Goal: Contribute content: Add original content to the website for others to see

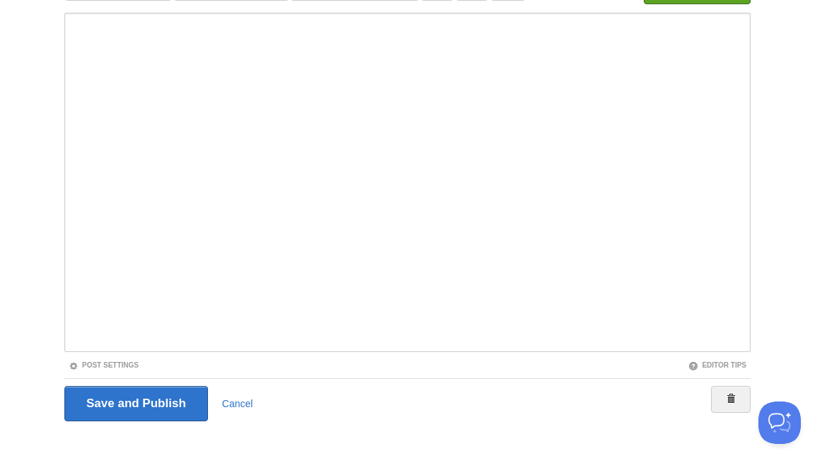
scroll to position [166, 0]
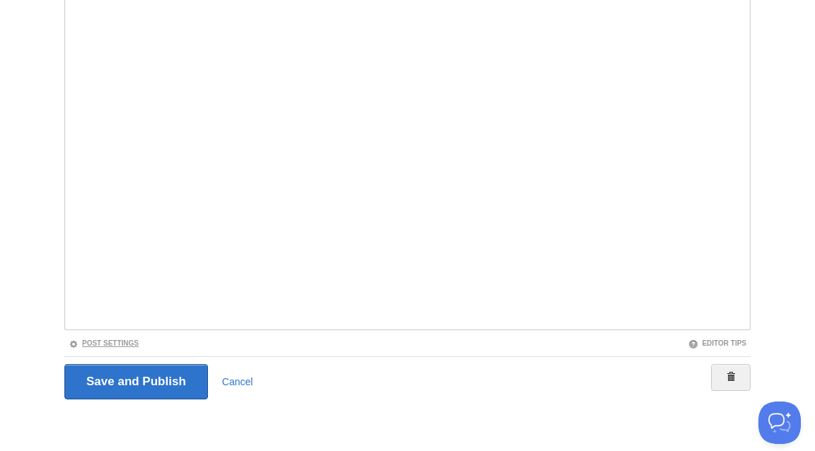
click at [133, 345] on link "Post Settings" at bounding box center [104, 344] width 70 height 8
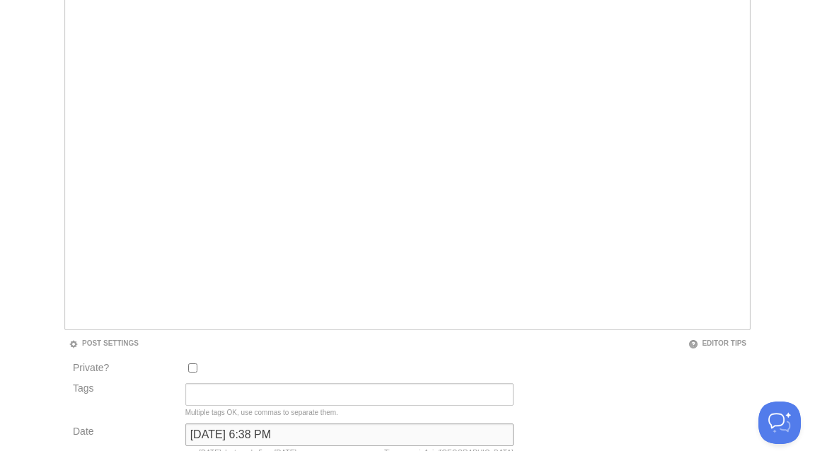
click at [239, 432] on input "September 19, 2022 at 6:38 PM" at bounding box center [349, 435] width 328 height 23
type input "now"
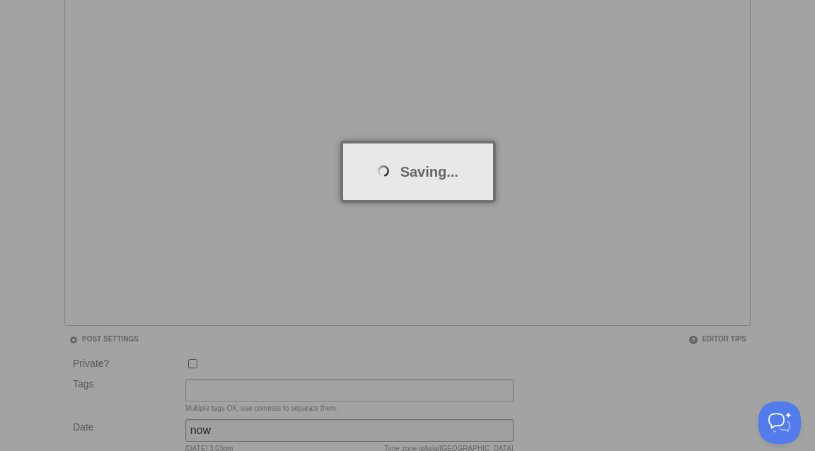
scroll to position [74, 0]
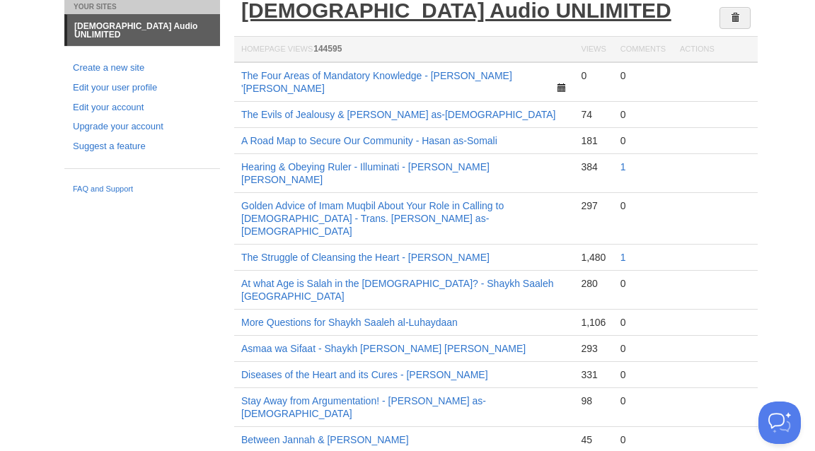
click at [365, 11] on link "[DEMOGRAPHIC_DATA] Audio UNLIMITED" at bounding box center [456, 10] width 430 height 23
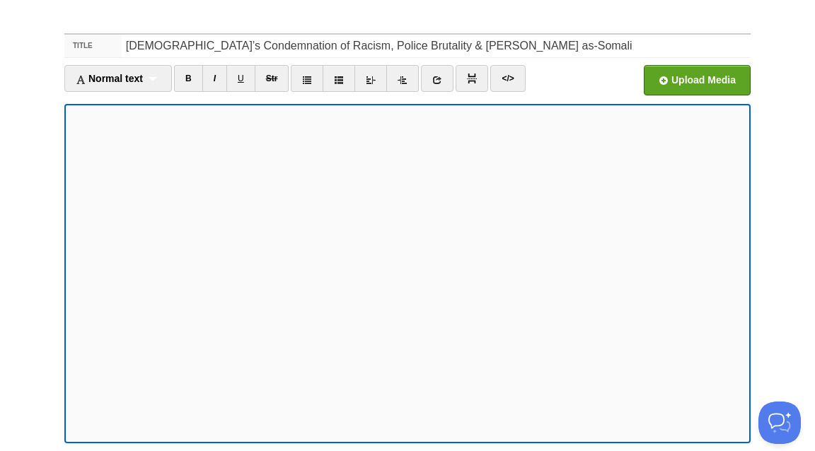
scroll to position [109, 0]
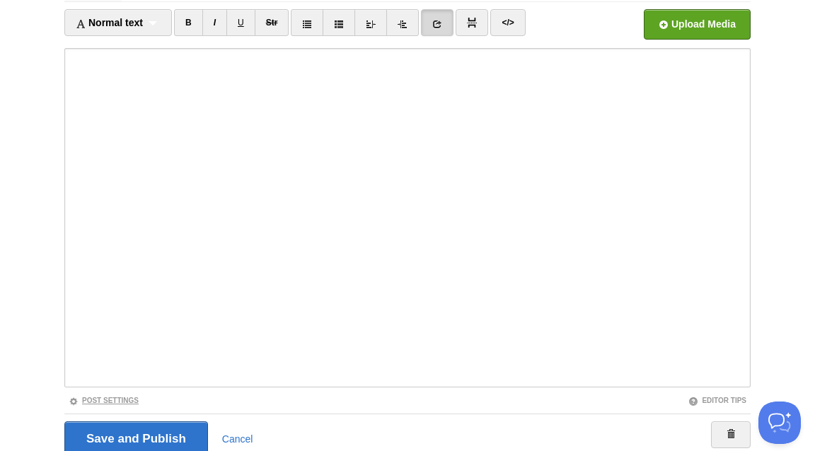
click at [128, 401] on link "Post Settings" at bounding box center [104, 401] width 70 height 8
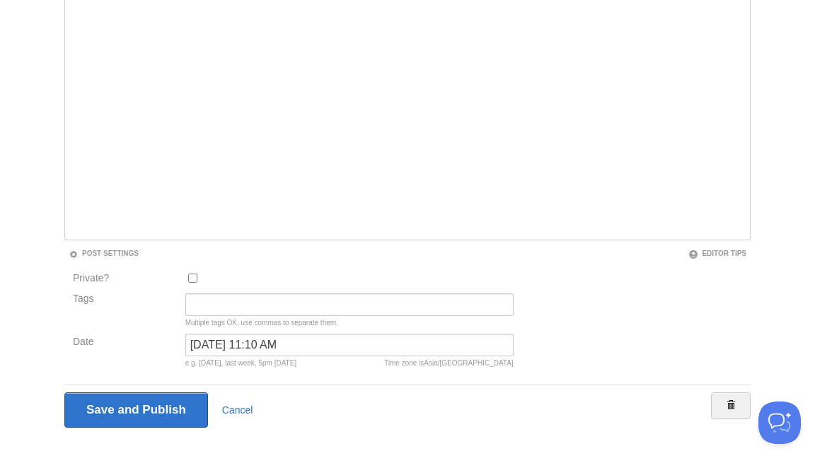
scroll to position [284, 0]
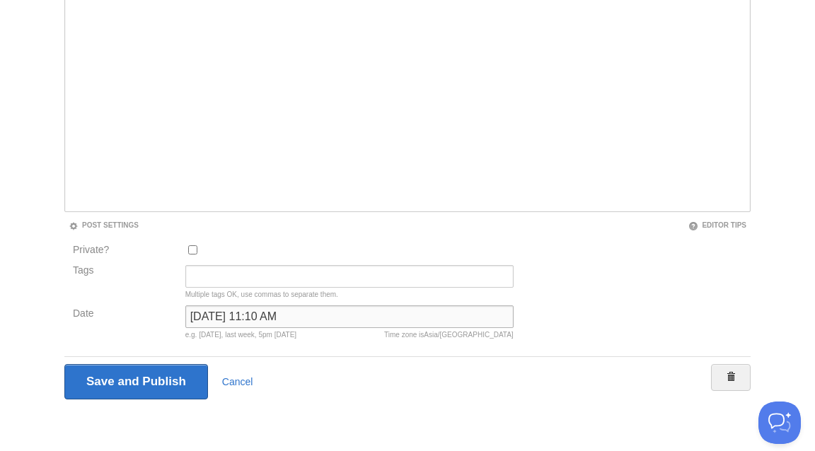
click at [263, 312] on input "[DATE] 11:10 AM" at bounding box center [349, 317] width 328 height 23
type input "now"
click at [64, 364] on input "Save and Publish" at bounding box center [136, 381] width 144 height 35
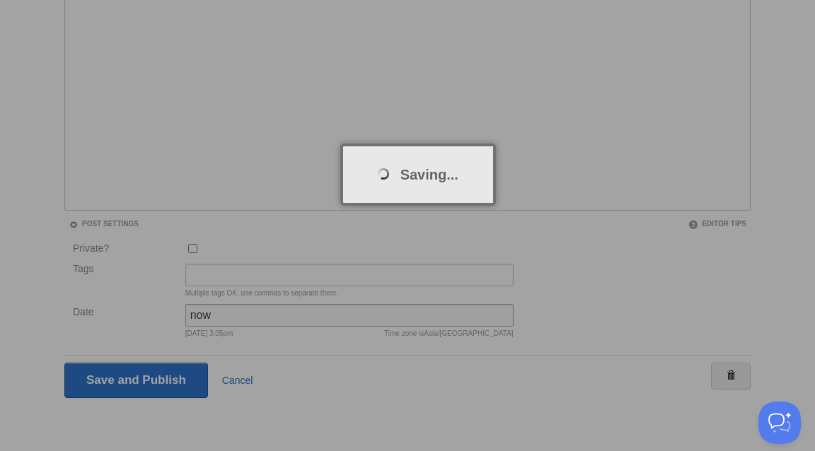
scroll to position [74, 0]
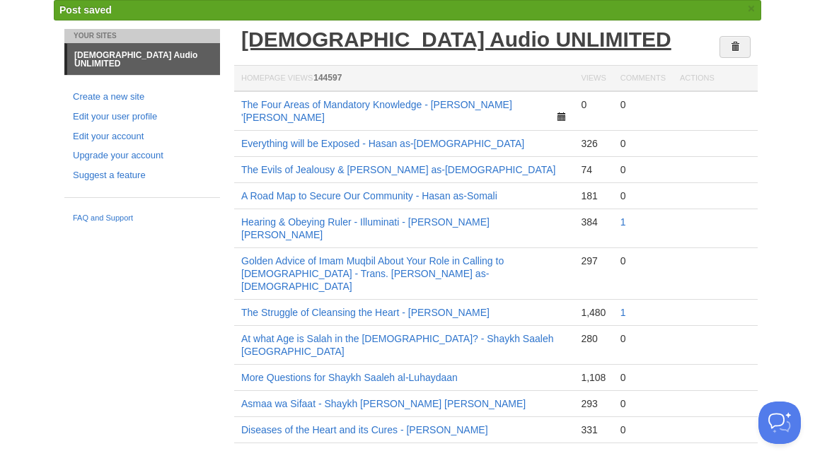
click at [468, 45] on link "[DEMOGRAPHIC_DATA] Audio UNLIMITED" at bounding box center [456, 39] width 430 height 23
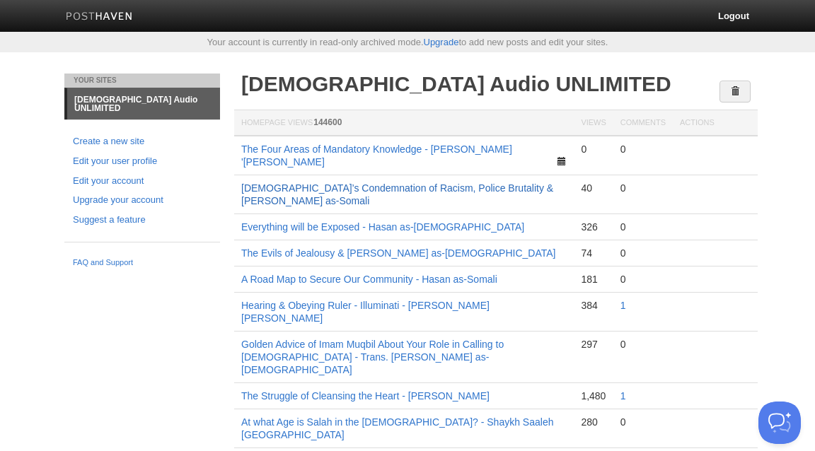
click at [411, 183] on link "[DEMOGRAPHIC_DATA]’s Condemnation of Racism, Police Brutality & [PERSON_NAME] a…" at bounding box center [397, 195] width 312 height 24
click at [382, 183] on link "[DEMOGRAPHIC_DATA]’s Condemnation of Racism, Police Brutality & [PERSON_NAME] a…" at bounding box center [397, 195] width 312 height 24
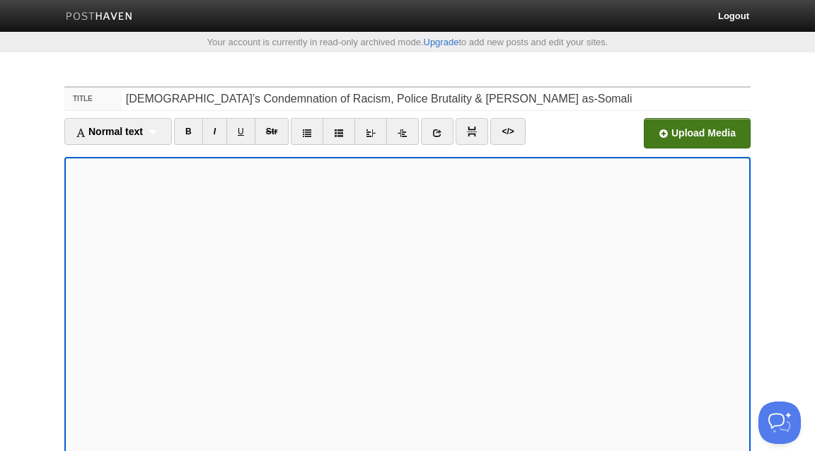
click at [661, 130] on input "file" at bounding box center [270, 137] width 1071 height 72
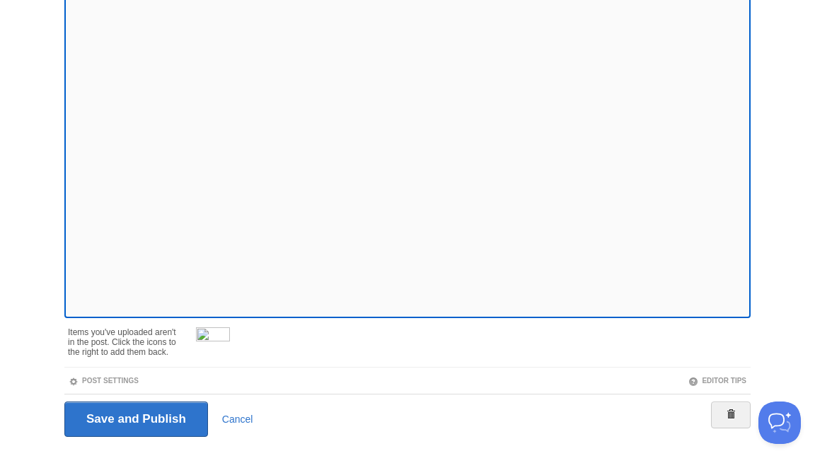
scroll to position [216, 0]
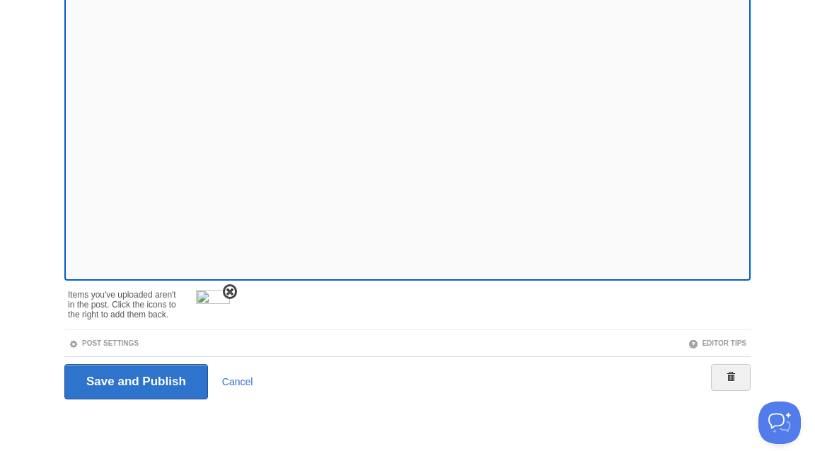
click at [228, 289] on span at bounding box center [230, 292] width 10 height 10
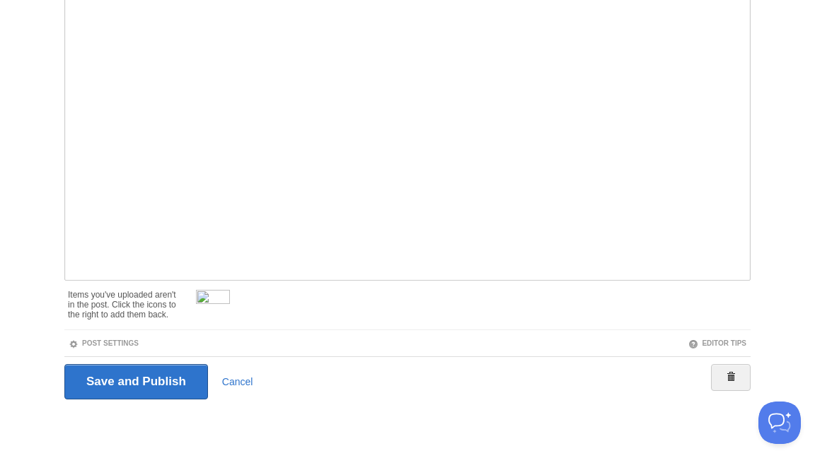
scroll to position [166, 0]
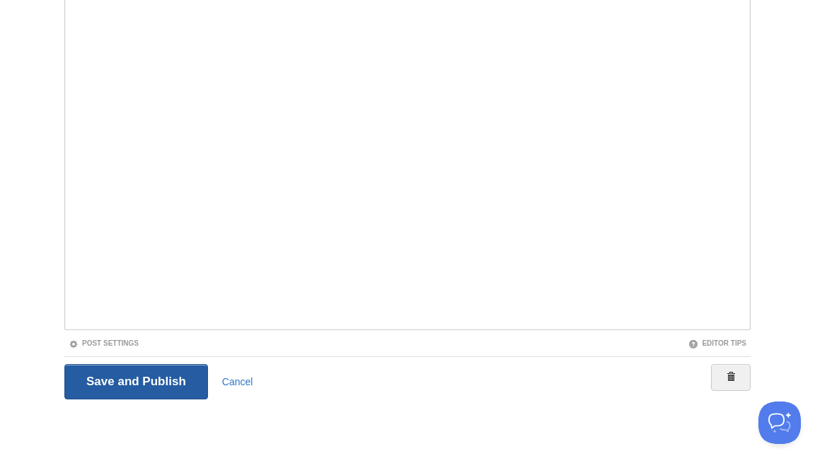
click at [182, 376] on input "Save and Publish" at bounding box center [136, 381] width 144 height 35
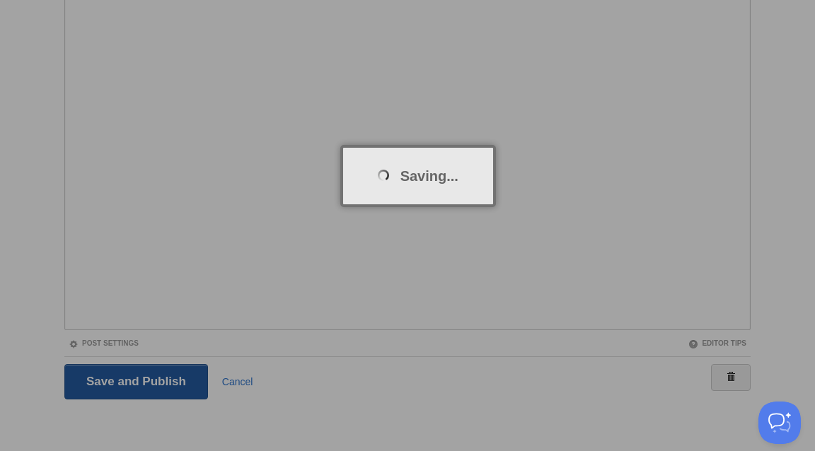
scroll to position [74, 0]
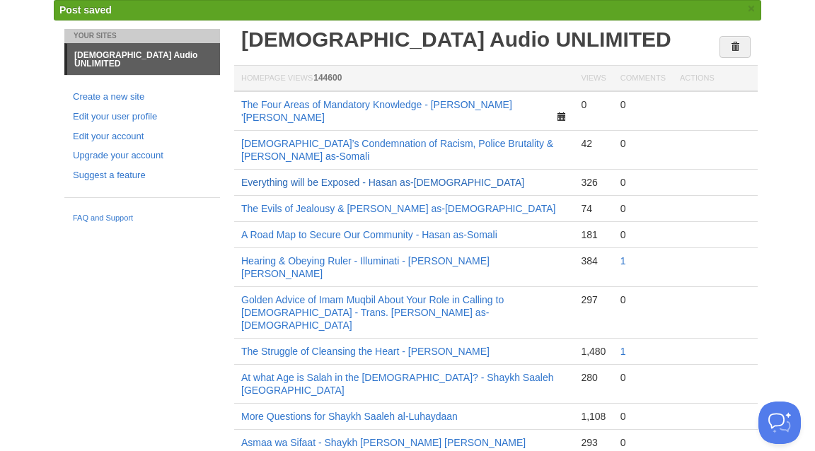
click at [367, 177] on link "Everything will be Exposed - Hasan as-[DEMOGRAPHIC_DATA]" at bounding box center [382, 182] width 283 height 11
